Goal: Task Accomplishment & Management: Manage account settings

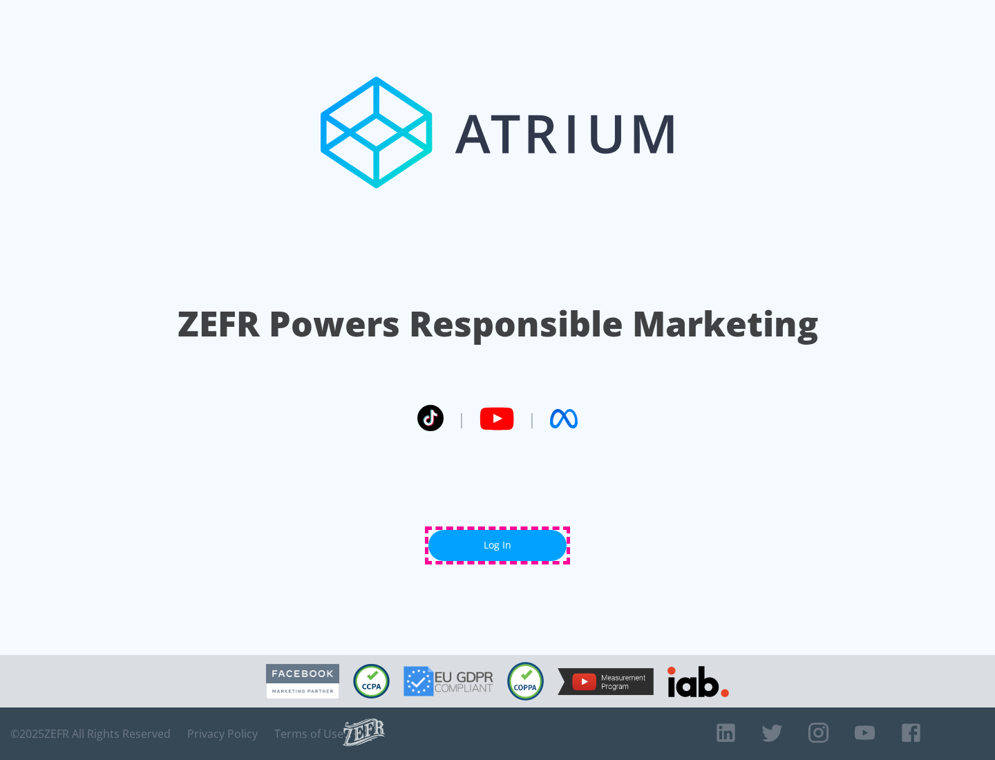
click at [497, 545] on link "Log In" at bounding box center [497, 545] width 138 height 31
